Goal: Communication & Community: Answer question/provide support

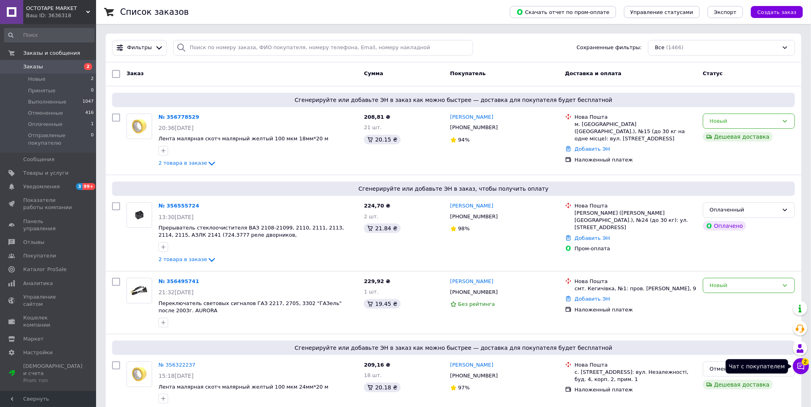
click at [806, 365] on span "2" at bounding box center [805, 361] width 7 height 7
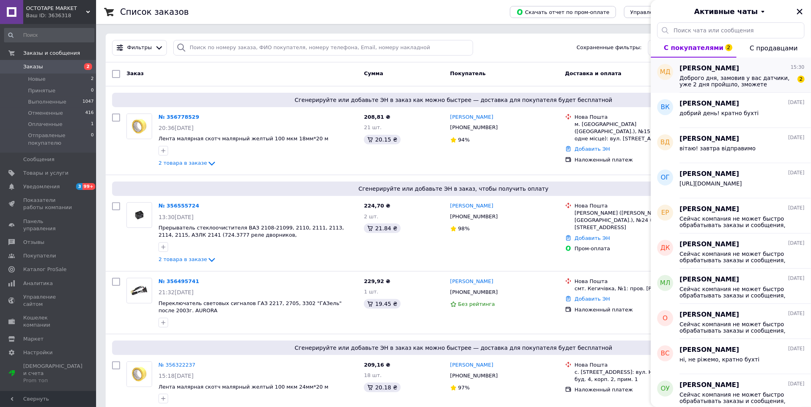
click at [750, 86] on span "Доброго дня, замовив у вас датчики, уже 2 дня пройшло, зможете сьогодні відправ…" at bounding box center [737, 81] width 114 height 13
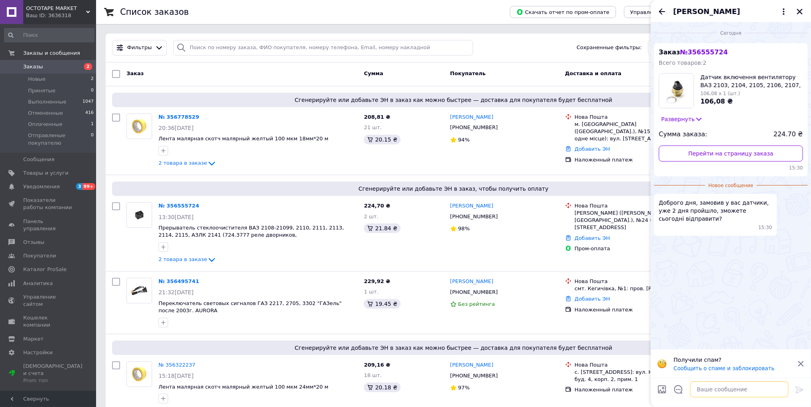
click at [717, 388] on textarea at bounding box center [739, 390] width 98 height 16
type textarea "добрий день! завтра відправимо"
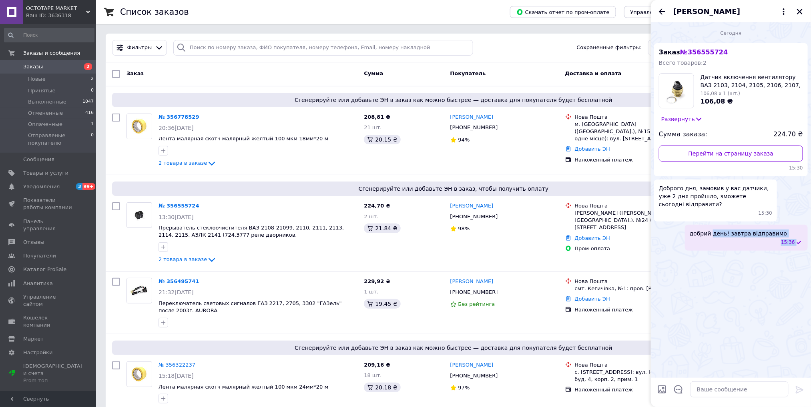
drag, startPoint x: 704, startPoint y: 324, endPoint x: 723, endPoint y: 379, distance: 58.5
click at [723, 379] on div "Сегодня Заказ № 356555724 Всего товаров: 2 Датчик включення вентилятору ВАЗ 210…" at bounding box center [731, 214] width 160 height 385
click at [724, 315] on div "Сегодня Заказ № 356555724 Всего товаров: 2 Датчик включення вентилятору ВАЗ 210…" at bounding box center [731, 200] width 160 height 356
click at [174, 205] on link "№ 356555724" at bounding box center [179, 206] width 41 height 6
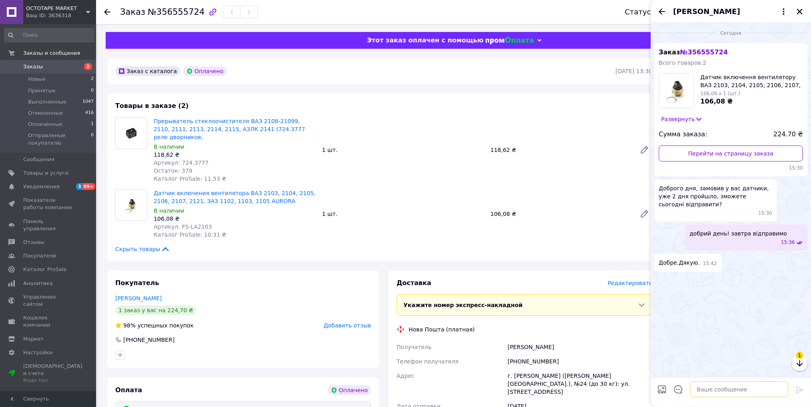
click at [708, 389] on textarea at bounding box center [739, 390] width 98 height 16
type textarea "І Вам дякуємо! Вдалого вечора!"
